Goal: Transaction & Acquisition: Book appointment/travel/reservation

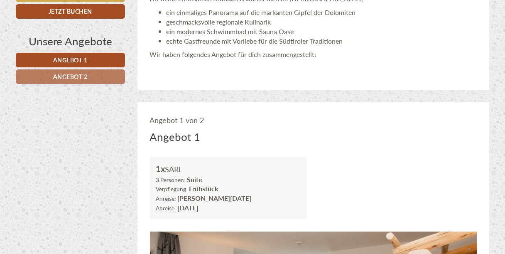
scroll to position [266, 0]
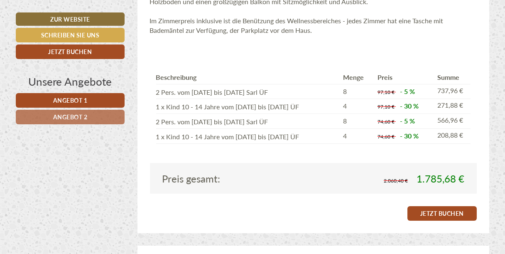
scroll to position [772, 0]
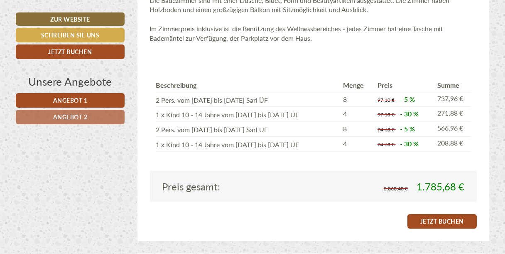
click at [77, 119] on span "Angebot 2" at bounding box center [70, 117] width 34 height 8
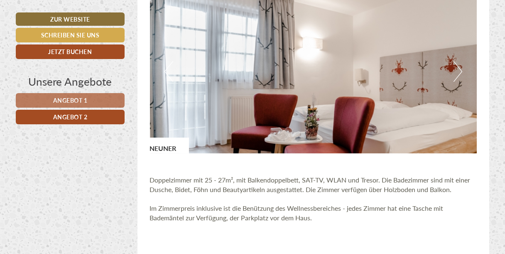
scroll to position [470, 0]
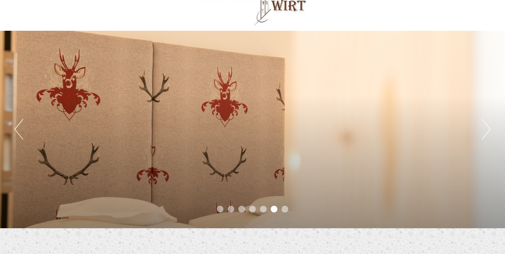
scroll to position [80, 0]
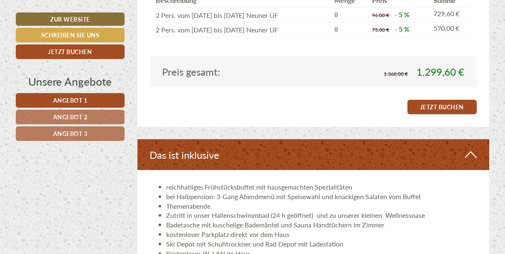
scroll to position [1838, 0]
